Goal: Find contact information: Find contact information

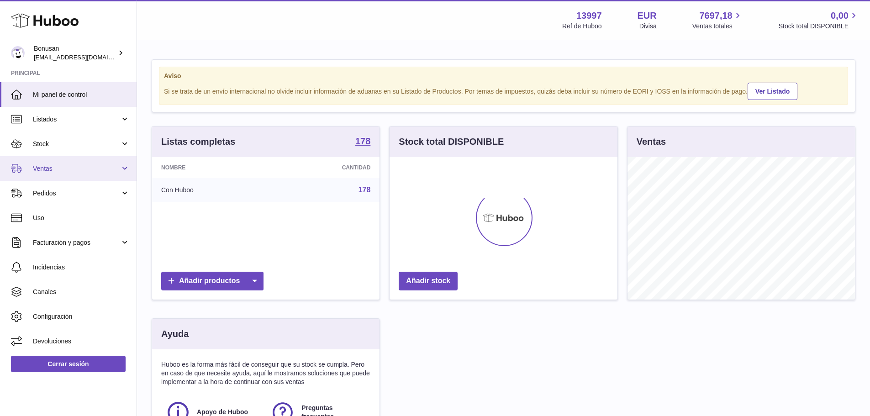
scroll to position [142, 228]
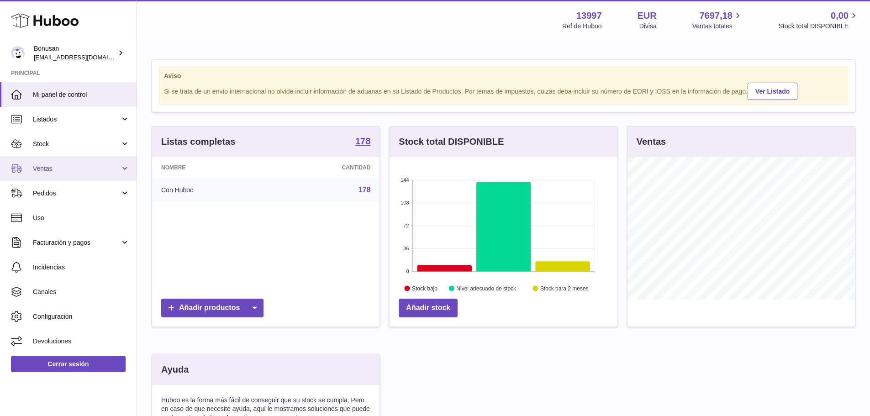
click at [66, 169] on span "Ventas" at bounding box center [76, 168] width 87 height 9
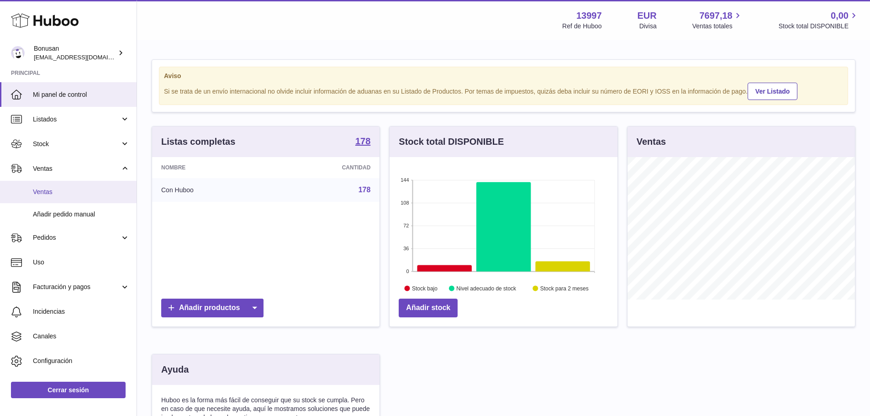
click at [63, 191] on span "Ventas" at bounding box center [81, 192] width 97 height 9
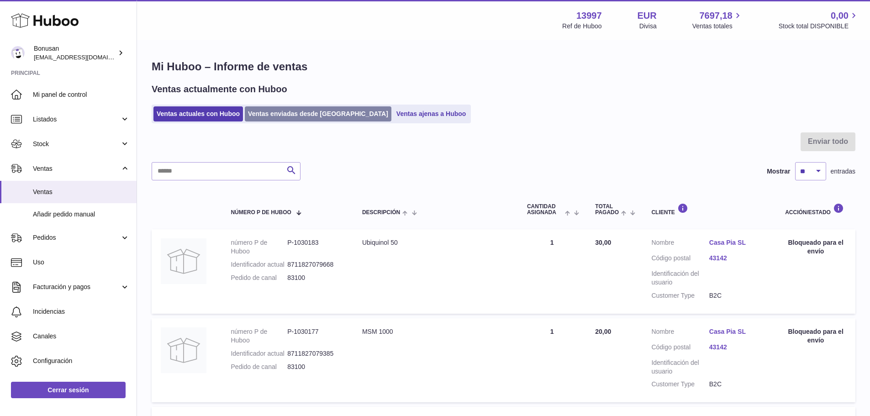
click at [282, 117] on link "Ventas enviadas desde [GEOGRAPHIC_DATA]" at bounding box center [318, 113] width 147 height 15
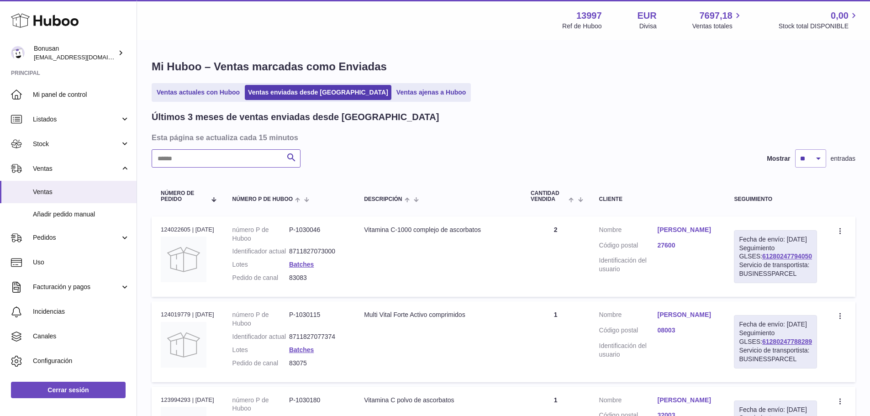
click at [226, 163] on input "text" at bounding box center [226, 158] width 149 height 18
type input "*****"
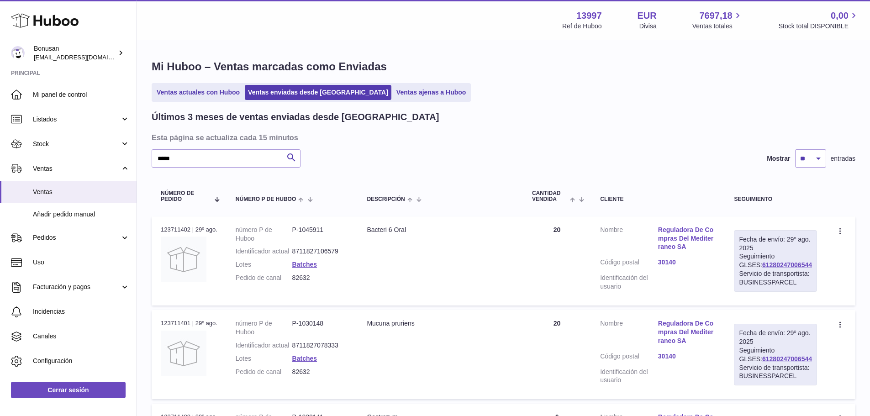
click at [687, 238] on link "Reguladora De Compras Del Mediterraneo SA" at bounding box center [687, 239] width 58 height 26
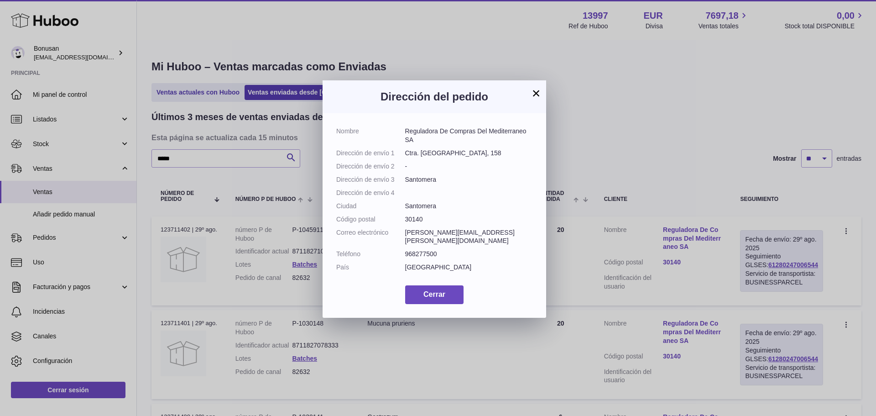
drag, startPoint x: 460, startPoint y: 140, endPoint x: 404, endPoint y: 134, distance: 56.9
click at [404, 134] on dl "Nombre Reguladora De Compras Del Mediterraneo SA Dirección de envío 1 Ctra. San…" at bounding box center [434, 201] width 196 height 149
copy dl "Reguladora De Compras Del Mediterraneo SA"
drag, startPoint x: 501, startPoint y: 151, endPoint x: 406, endPoint y: 154, distance: 94.6
click at [406, 154] on dd "Ctra. [GEOGRAPHIC_DATA], 158" at bounding box center [469, 153] width 128 height 9
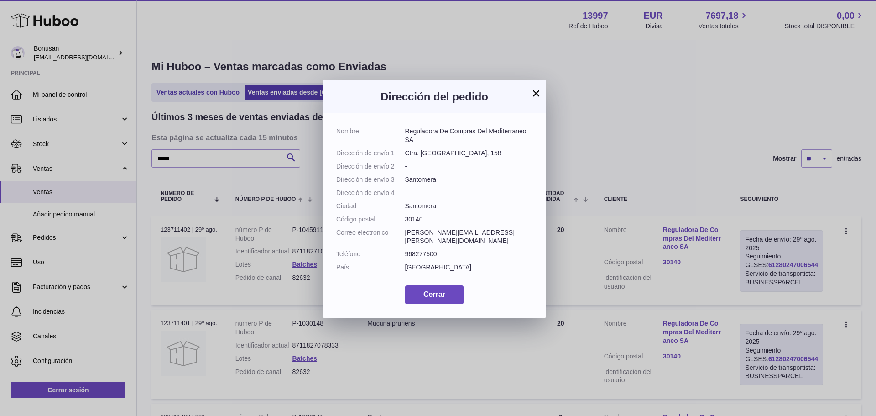
copy dd "Ctra. [GEOGRAPHIC_DATA], 158"
drag, startPoint x: 439, startPoint y: 271, endPoint x: 405, endPoint y: 270, distance: 33.3
click at [405, 258] on dd "968277500" at bounding box center [469, 254] width 128 height 9
copy dd "968277500"
drag, startPoint x: 498, startPoint y: 259, endPoint x: 404, endPoint y: 258, distance: 93.1
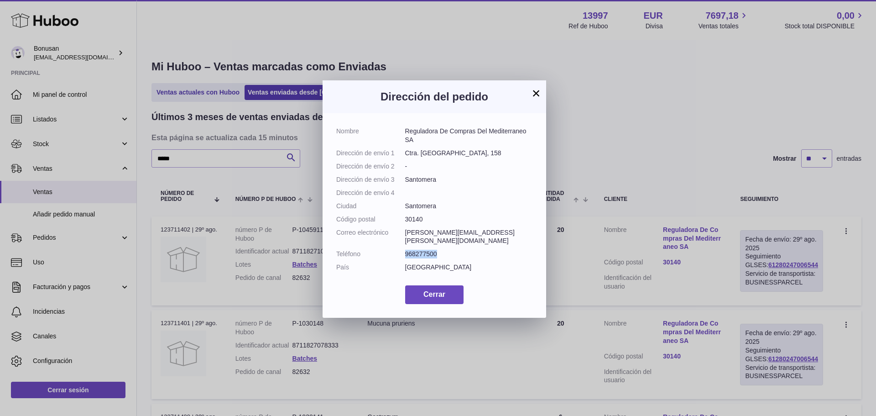
click at [404, 258] on dl "Nombre Reguladora De Compras Del Mediterraneo SA Dirección de envío 1 Ctra. San…" at bounding box center [434, 201] width 196 height 149
copy dl "Correo electrónico [PERSON_NAME][EMAIL_ADDRESS][PERSON_NAME][DOMAIN_NAME]"
